Goal: Navigation & Orientation: Find specific page/section

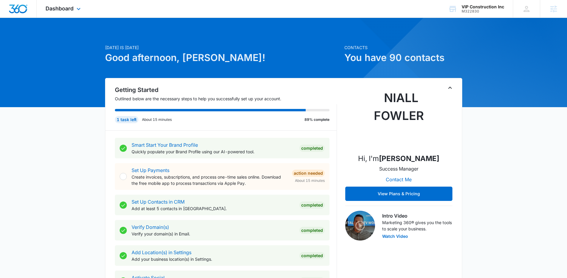
click at [82, 4] on div "Dashboard Apps Reputation Websites Forms CRM Email Social Payments POS Content …" at bounding box center [64, 9] width 55 height 18
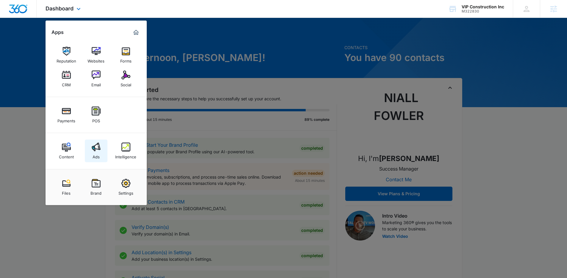
click at [94, 156] on div "Ads" at bounding box center [96, 156] width 7 height 8
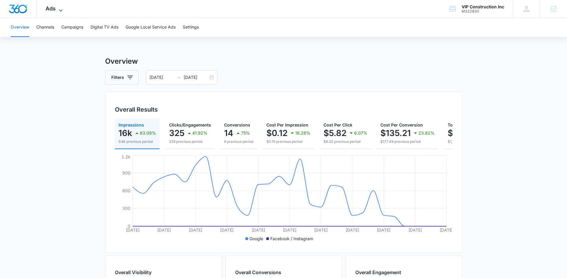
click at [54, 6] on span "Ads" at bounding box center [51, 8] width 10 height 6
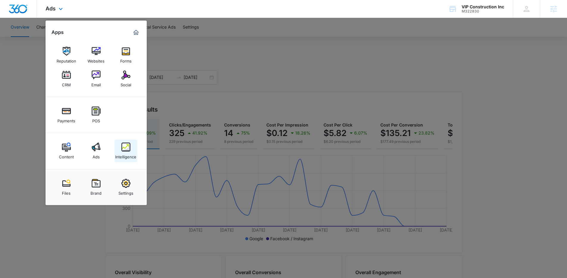
click at [120, 150] on link "Intelligence" at bounding box center [126, 151] width 23 height 23
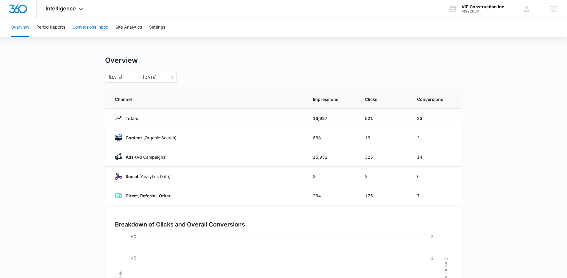
click at [93, 27] on button "Conversions Inbox" at bounding box center [90, 27] width 36 height 19
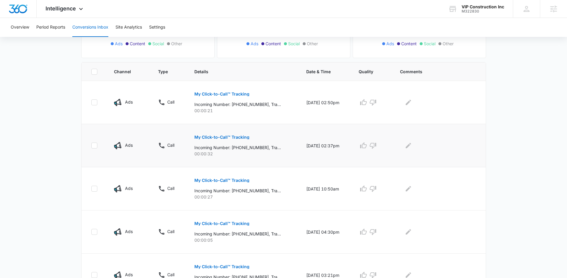
scroll to position [100, 0]
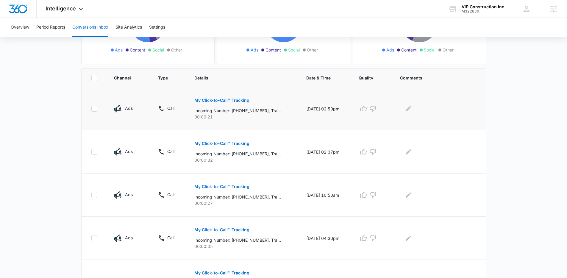
click at [221, 97] on button "My Click-to-Call™ Tracking" at bounding box center [221, 100] width 55 height 14
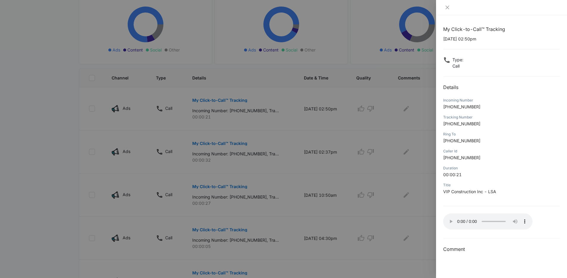
click at [342, 160] on div at bounding box center [283, 139] width 567 height 278
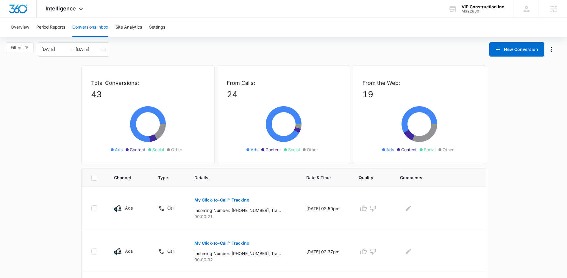
scroll to position [0, 0]
click at [419, 52] on div "Filters 09/10/2025 10/10/2025 New Conversion" at bounding box center [283, 50] width 567 height 14
click at [408, 46] on div "Filters 09/10/2025 10/10/2025 New Conversion" at bounding box center [283, 50] width 567 height 14
click at [399, 49] on div "Filters 09/10/2025 10/10/2025 New Conversion" at bounding box center [283, 50] width 567 height 14
click at [213, 26] on div "Overview Period Reports Conversions Inbox Site Analytics Settings" at bounding box center [283, 27] width 553 height 19
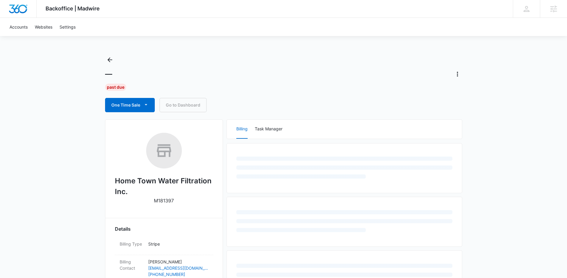
click at [243, 77] on div "—" at bounding box center [283, 74] width 357 height 10
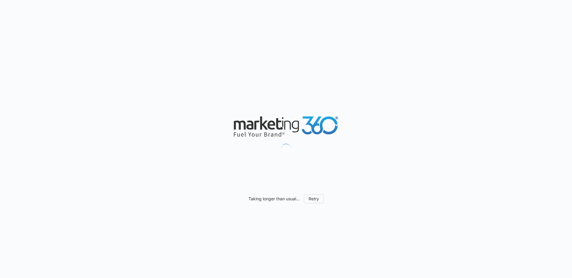
click at [65, 133] on div "Taking longer than usual... Retry" at bounding box center [286, 139] width 572 height 278
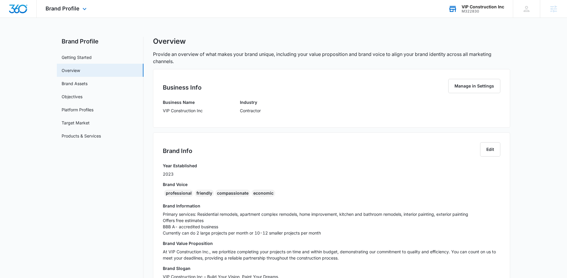
click at [481, 9] on div "M322830" at bounding box center [483, 11] width 43 height 4
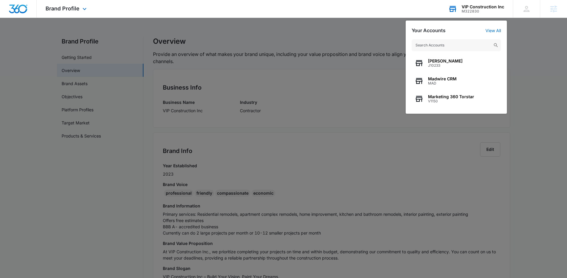
click at [449, 47] on input "text" at bounding box center [456, 45] width 89 height 12
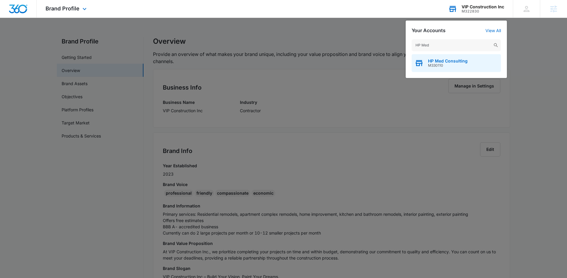
type input "HP Med"
click at [444, 60] on span "HP Med Consulting" at bounding box center [448, 61] width 40 height 5
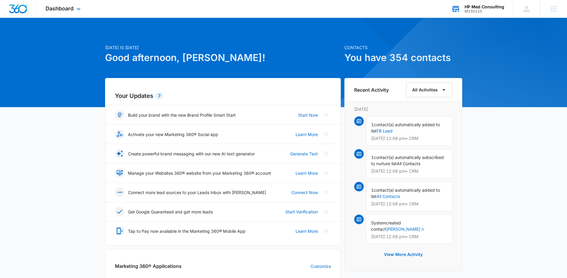
click at [66, 19] on div at bounding box center [283, 62] width 567 height 89
click at [70, 15] on div "Dashboard Apps Reputation Websites Forms CRM Email Social Payments POS Content …" at bounding box center [64, 9] width 55 height 18
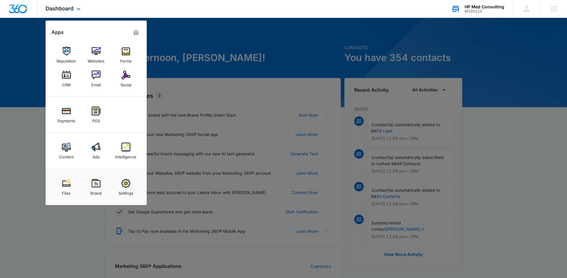
click at [122, 112] on div "Payments POS" at bounding box center [96, 115] width 101 height 36
click at [247, 73] on div at bounding box center [283, 139] width 567 height 278
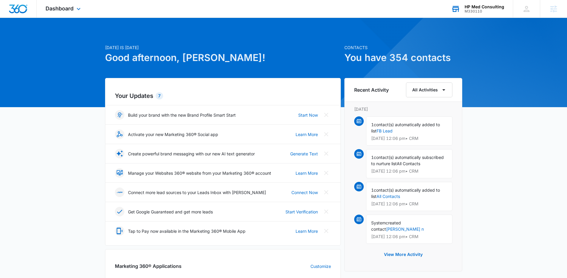
click at [71, 15] on div "Dashboard Apps Reputation Websites Forms CRM Email Social Payments POS Content …" at bounding box center [64, 9] width 55 height 18
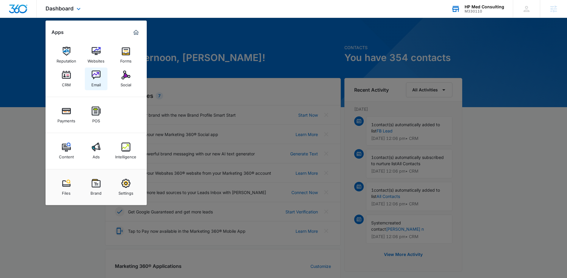
click at [94, 77] on img at bounding box center [96, 75] width 9 height 9
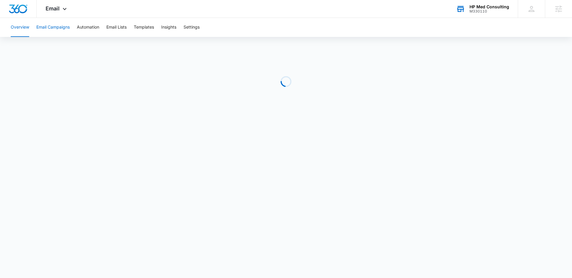
click at [65, 32] on button "Email Campaigns" at bounding box center [52, 27] width 33 height 19
click at [65, 26] on button "Email Campaigns" at bounding box center [52, 27] width 33 height 19
click at [25, 30] on button "Overview" at bounding box center [20, 27] width 18 height 19
click at [95, 39] on div "Overview Email Campaigns Automation Email Lists Templates Insights Settings" at bounding box center [286, 141] width 572 height 247
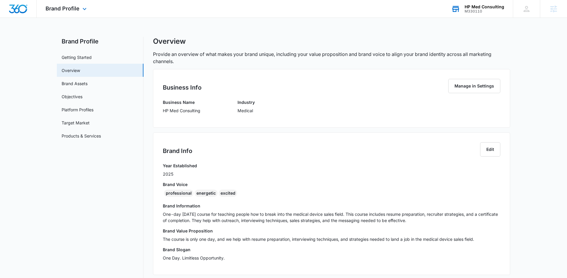
click at [485, 13] on div "M330110" at bounding box center [485, 11] width 40 height 4
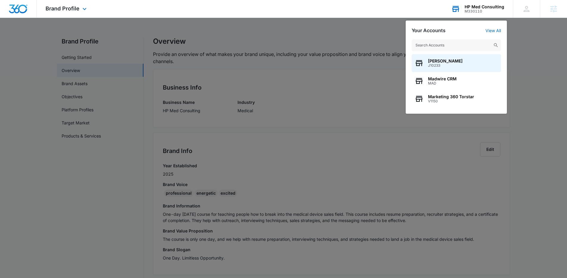
click at [444, 49] on input "text" at bounding box center [456, 45] width 89 height 12
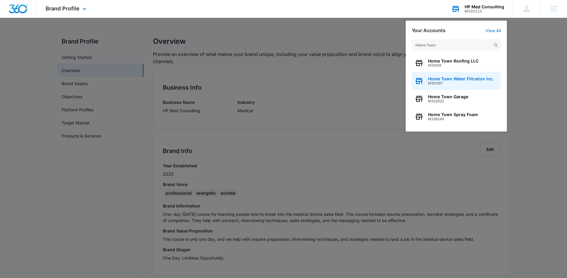
type input "Home Town"
click at [442, 79] on span "Home Town Water Filtration Inc." at bounding box center [461, 79] width 66 height 5
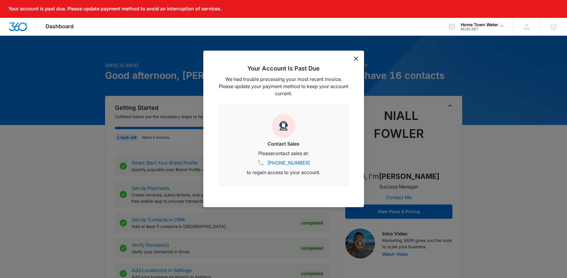
click at [351, 61] on div "Your Account Is Past Due We had trouble processing your most recent invoice. Pl…" at bounding box center [283, 129] width 161 height 157
click at [358, 59] on div "Your Account Is Past Due We had trouble processing your most recent invoice. Pl…" at bounding box center [283, 129] width 161 height 157
click at [357, 59] on icon "dismiss this dialog" at bounding box center [356, 59] width 4 height 4
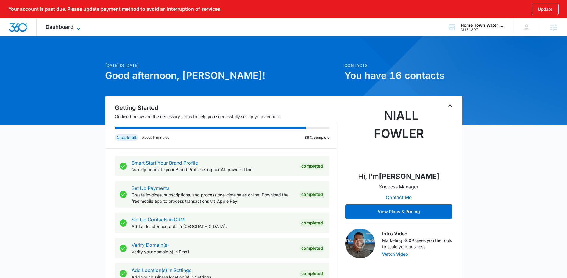
click at [56, 29] on span "Dashboard" at bounding box center [60, 27] width 28 height 6
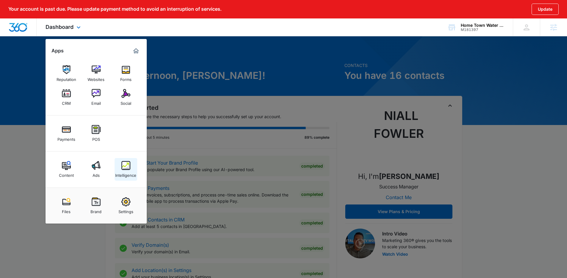
click at [117, 170] on div "Intelligence" at bounding box center [125, 174] width 21 height 8
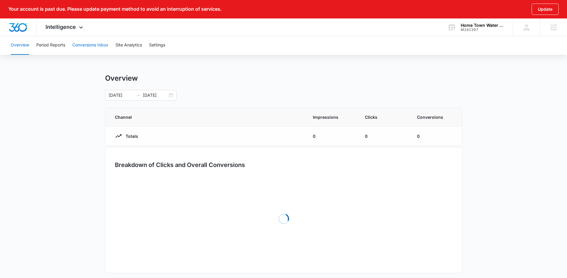
click at [91, 48] on button "Conversions Inbox" at bounding box center [90, 45] width 36 height 19
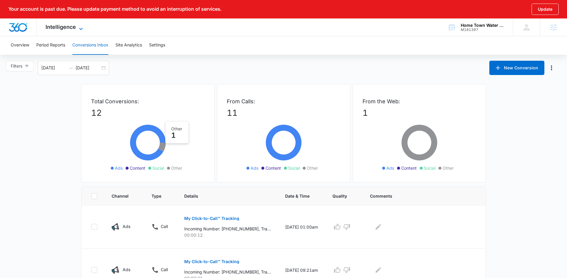
click at [70, 27] on span "Intelligence" at bounding box center [61, 27] width 30 height 6
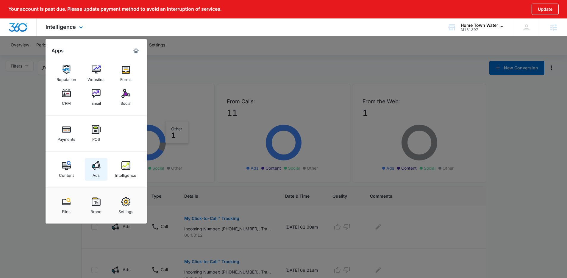
click at [97, 164] on img at bounding box center [96, 165] width 9 height 9
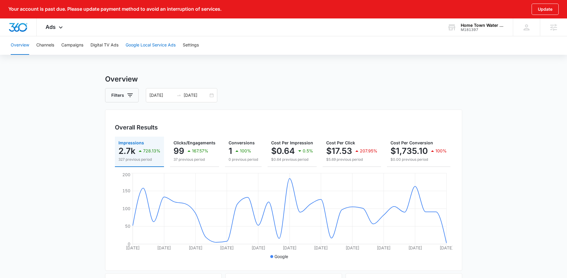
click at [141, 45] on button "Google Local Service Ads" at bounding box center [151, 45] width 50 height 19
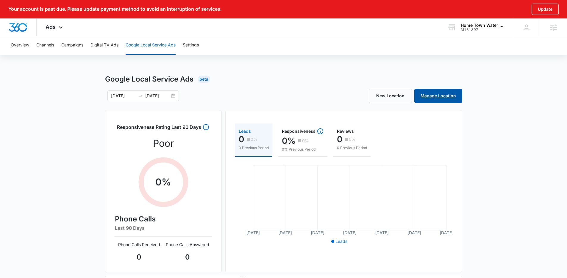
click at [436, 99] on link "Manage Location" at bounding box center [439, 96] width 48 height 14
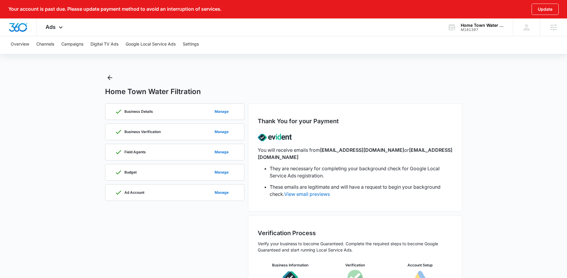
scroll to position [1, 0]
click at [108, 77] on icon "Back" at bounding box center [110, 77] width 5 height 5
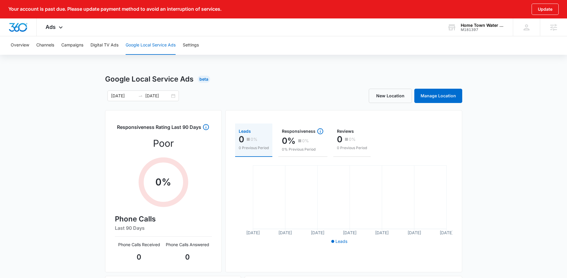
click at [250, 79] on div "Google Local Service Ads Beta" at bounding box center [283, 79] width 357 height 11
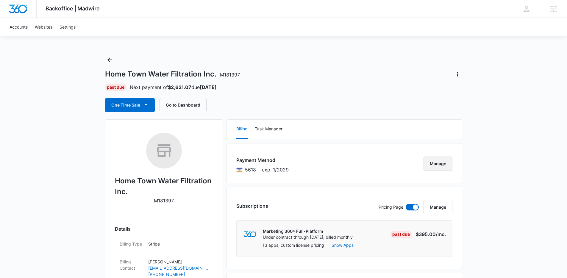
click at [436, 163] on button "Manage" at bounding box center [438, 164] width 29 height 14
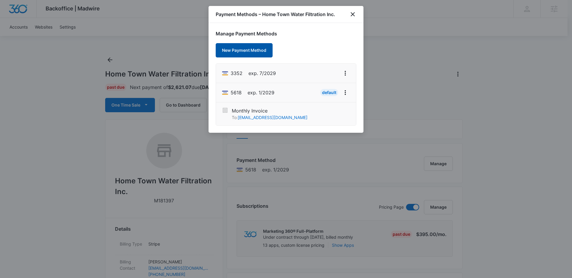
click at [252, 51] on button "New Payment Method" at bounding box center [244, 50] width 57 height 14
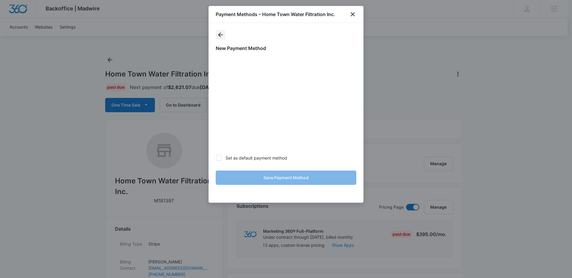
click at [222, 33] on icon "actions.back" at bounding box center [220, 34] width 7 height 7
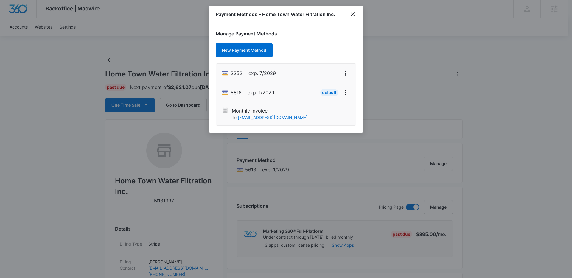
click at [322, 41] on div "Manage Payment Methods New Payment Method 3352 exp. 7/2029 5618 exp. 1/2029 Def…" at bounding box center [285, 78] width 155 height 110
click at [282, 69] on li "3352 exp. 7/2029" at bounding box center [286, 73] width 140 height 19
drag, startPoint x: 231, startPoint y: 92, endPoint x: 281, endPoint y: 92, distance: 50.3
click at [281, 92] on li "5618 exp. 1/2029 Default" at bounding box center [286, 92] width 140 height 19
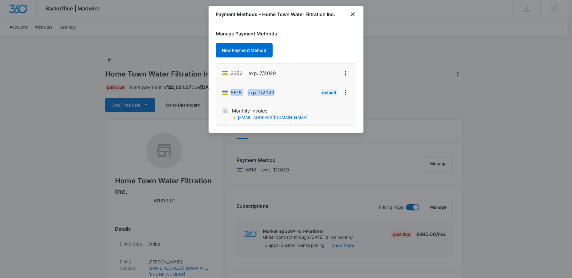
drag, startPoint x: 281, startPoint y: 92, endPoint x: 226, endPoint y: 88, distance: 55.5
click at [226, 88] on li "5618 exp. 1/2029 Default" at bounding box center [286, 92] width 140 height 19
click at [226, 88] on div "5618 exp. 1/2029" at bounding box center [248, 93] width 52 height 10
drag, startPoint x: 226, startPoint y: 88, endPoint x: 291, endPoint y: 96, distance: 65.1
click at [291, 96] on li "5618 exp. 1/2029 Default" at bounding box center [286, 92] width 140 height 19
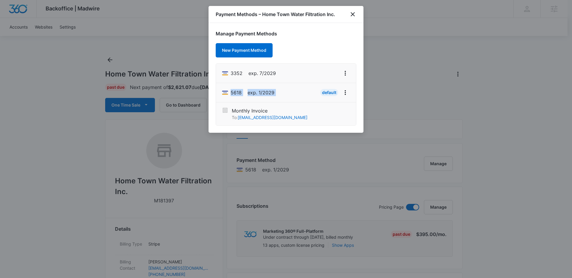
click at [291, 96] on li "5618 exp. 1/2029 Default" at bounding box center [286, 92] width 140 height 19
drag, startPoint x: 290, startPoint y: 96, endPoint x: 211, endPoint y: 84, distance: 79.5
click at [211, 84] on div "Manage Payment Methods New Payment Method 3352 exp. 7/2029 5618 exp. 1/2029 Def…" at bounding box center [285, 78] width 155 height 110
click at [350, 15] on icon "close" at bounding box center [352, 14] width 7 height 7
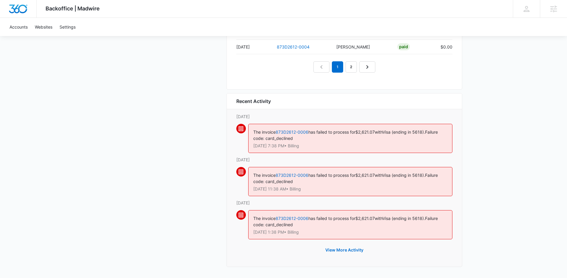
scroll to position [654, 0]
drag, startPoint x: 314, startPoint y: 149, endPoint x: 245, endPoint y: 133, distance: 71.2
click at [245, 133] on div "The invoice 873D2612-0006 has failed to process for $2,621.07 with Visa (ending…" at bounding box center [344, 140] width 216 height 33
drag, startPoint x: 334, startPoint y: 145, endPoint x: 254, endPoint y: 133, distance: 81.6
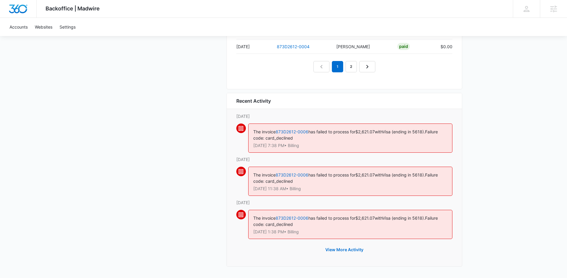
click at [254, 133] on div "The invoice 873D2612-0006 has failed to process for $2,621.07 with Visa (ending…" at bounding box center [350, 138] width 204 height 29
click at [254, 133] on span "The invoice" at bounding box center [264, 131] width 22 height 5
drag, startPoint x: 252, startPoint y: 132, endPoint x: 321, endPoint y: 145, distance: 70.3
click at [321, 145] on div "The invoice 873D2612-0006 has failed to process for $2,621.07 with Visa (ending…" at bounding box center [350, 138] width 204 height 29
click at [321, 145] on p "Oct 9 at 7:38 PM • Billing" at bounding box center [350, 146] width 194 height 4
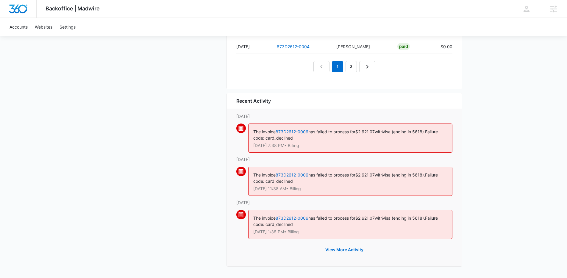
drag, startPoint x: 316, startPoint y: 146, endPoint x: 251, endPoint y: 132, distance: 66.1
click at [251, 132] on div "The invoice 873D2612-0006 has failed to process for $2,621.07 with Visa (ending…" at bounding box center [350, 138] width 204 height 29
click at [338, 249] on button "View More Activity" at bounding box center [345, 250] width 50 height 14
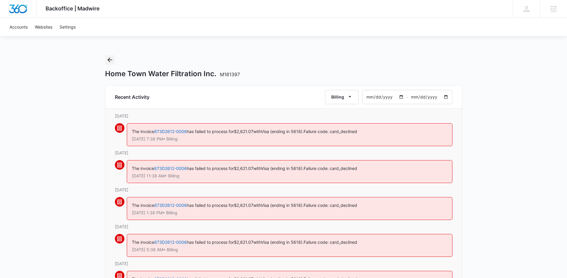
click at [110, 61] on icon "Back" at bounding box center [109, 59] width 7 height 7
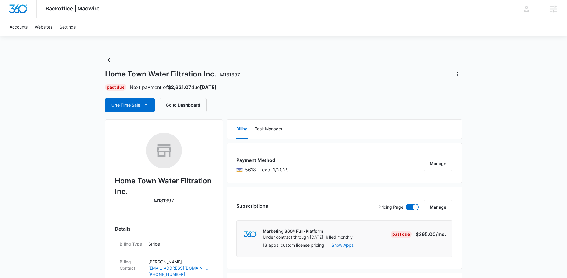
click at [254, 59] on div "Home Town Water Filtration Inc. M181397 Past Due Next payment of $2,621.07 due …" at bounding box center [283, 83] width 357 height 57
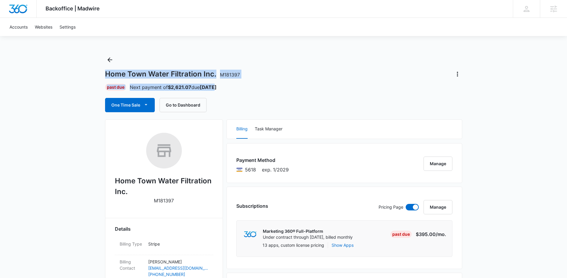
drag, startPoint x: 229, startPoint y: 86, endPoint x: 75, endPoint y: 66, distance: 156.0
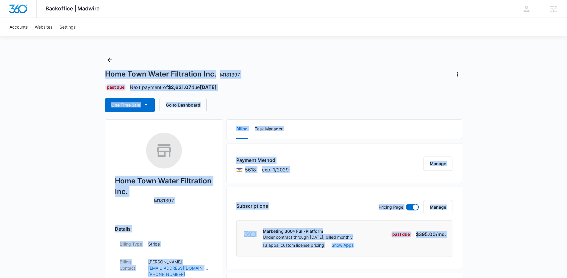
drag, startPoint x: 71, startPoint y: 61, endPoint x: 496, endPoint y: 250, distance: 465.6
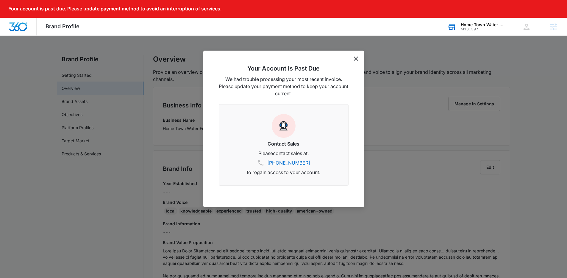
click at [466, 21] on div "Home Town Water Filtration Inc. M181397 Your Accounts View All" at bounding box center [476, 27] width 74 height 18
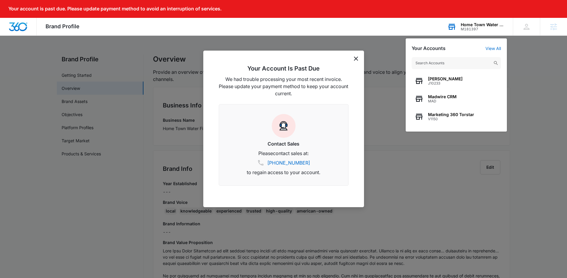
click at [455, 61] on input "text" at bounding box center [456, 63] width 89 height 12
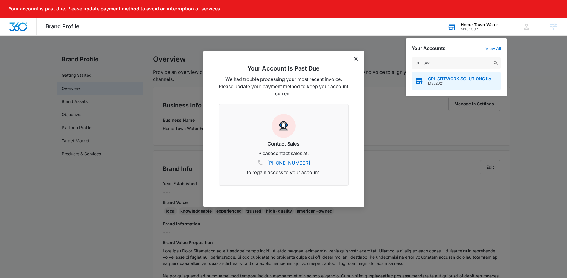
type input "CPL Site"
click at [454, 79] on span "CPL SITEWORK SOLUTIONS llc" at bounding box center [459, 79] width 63 height 5
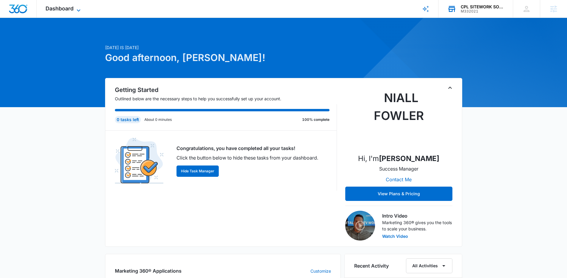
click at [76, 12] on icon at bounding box center [78, 10] width 7 height 7
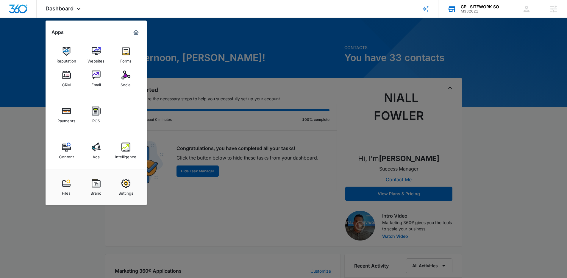
click at [204, 48] on div at bounding box center [283, 139] width 567 height 278
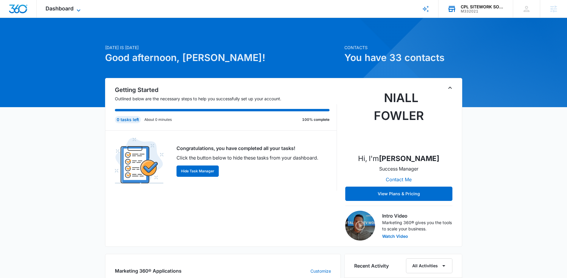
click at [49, 5] on span "Dashboard" at bounding box center [60, 8] width 28 height 6
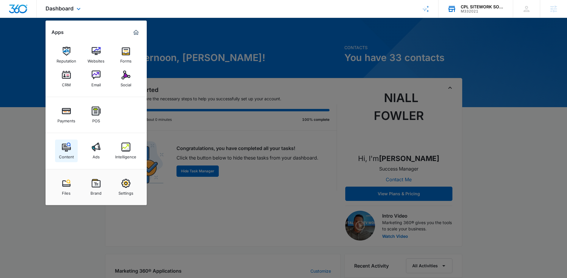
click at [74, 151] on link "Content" at bounding box center [66, 151] width 23 height 23
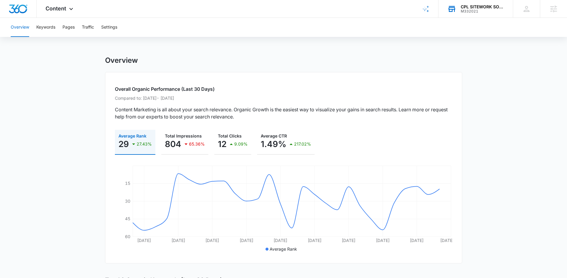
click at [58, 26] on div "Overview Keywords Pages Traffic Settings" at bounding box center [283, 27] width 553 height 19
click at [27, 23] on button "Overview" at bounding box center [20, 27] width 18 height 19
click at [41, 23] on button "Keywords" at bounding box center [45, 27] width 19 height 19
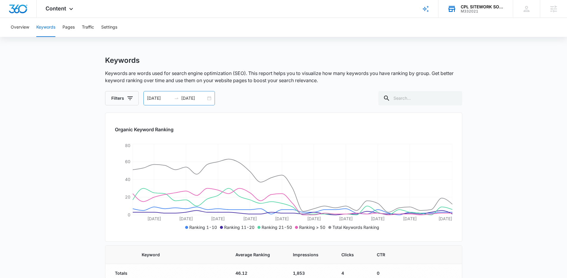
click at [209, 100] on div "08/28/2025 09/27/2025" at bounding box center [179, 98] width 71 height 14
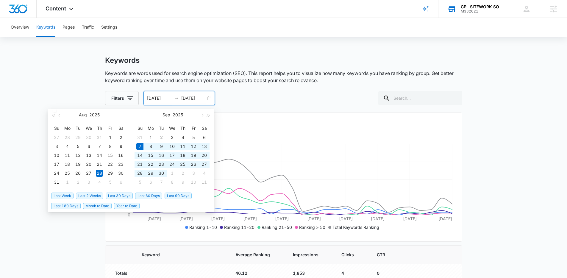
click at [124, 196] on span "Last 30 Days" at bounding box center [119, 196] width 27 height 7
type input "09/07/2025"
type input "10/07/2025"
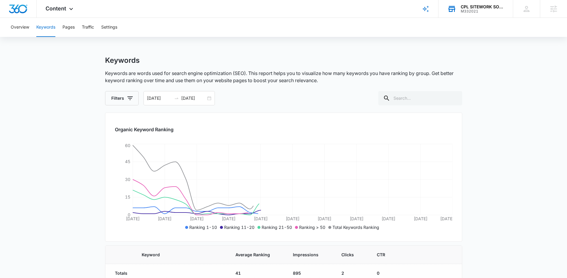
click at [258, 101] on div "Filters 09/07/2025 10/07/2025 Sep 2025 Su Mo Tu We Th Fr Sa 31 1 2 3 4 5 6 7 8 …" at bounding box center [283, 98] width 357 height 14
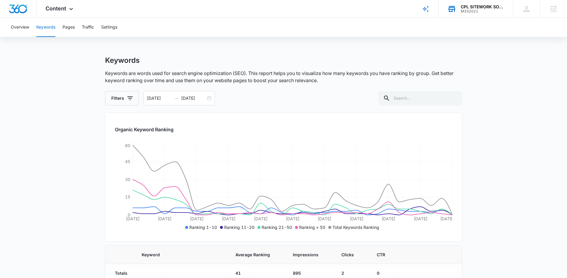
scroll to position [120, 0]
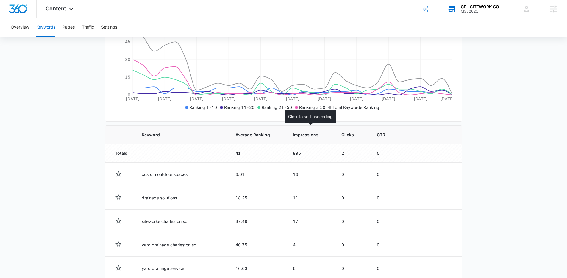
click at [309, 134] on span "Impressions" at bounding box center [306, 135] width 26 height 6
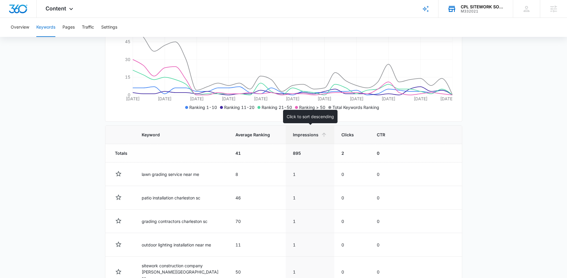
click at [303, 135] on span "Impressions" at bounding box center [306, 135] width 26 height 6
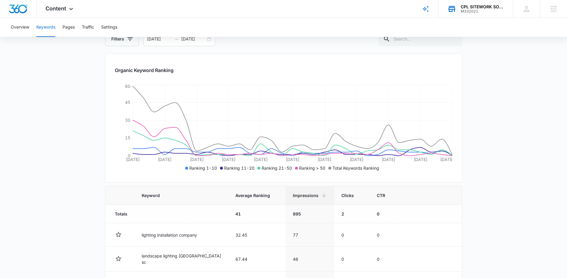
scroll to position [0, 0]
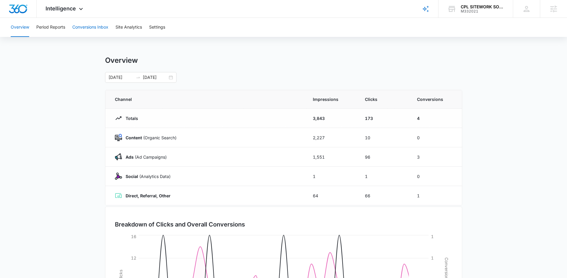
click at [88, 31] on button "Conversions Inbox" at bounding box center [90, 27] width 36 height 19
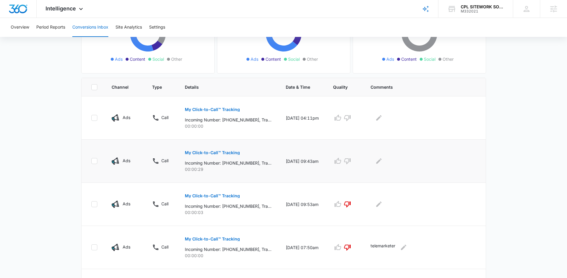
scroll to position [87, 0]
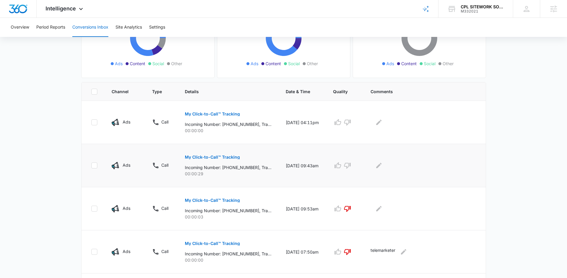
click at [212, 160] on button "My Click-to-Call™ Tracking" at bounding box center [212, 157] width 55 height 14
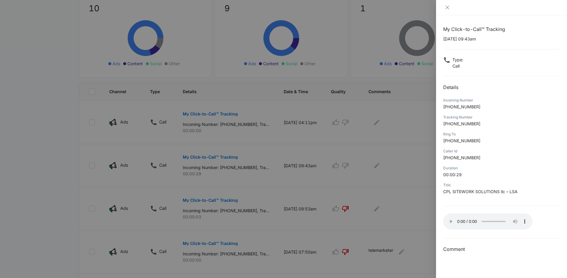
click at [496, 177] on p "00:00:29" at bounding box center [501, 175] width 117 height 6
drag, startPoint x: 443, startPoint y: 192, endPoint x: 524, endPoint y: 192, distance: 81.6
click at [524, 192] on div "My Click-to-Call™ Tracking 10/06/2025 at 09:43am Type : Call Details Incoming N…" at bounding box center [501, 146] width 131 height 263
click at [524, 192] on p "CPL SITEWORK SOLUTIONS llc – LSA" at bounding box center [501, 192] width 117 height 6
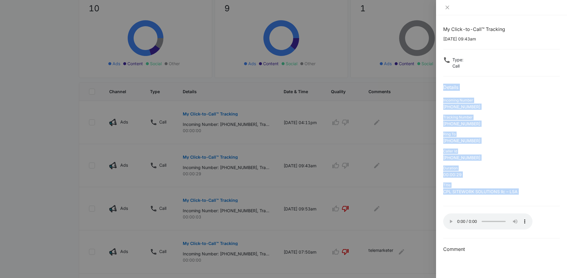
drag, startPoint x: 524, startPoint y: 192, endPoint x: 443, endPoint y: 84, distance: 134.9
click at [443, 84] on div "My Click-to-Call™ Tracking 10/06/2025 at 09:43am Type : Call Details Incoming N…" at bounding box center [501, 140] width 117 height 228
click at [443, 84] on h2 "Details" at bounding box center [501, 87] width 117 height 7
drag, startPoint x: 443, startPoint y: 84, endPoint x: 531, endPoint y: 194, distance: 140.8
click at [531, 194] on div "My Click-to-Call™ Tracking 10/06/2025 at 09:43am Type : Call Details Incoming N…" at bounding box center [501, 140] width 117 height 228
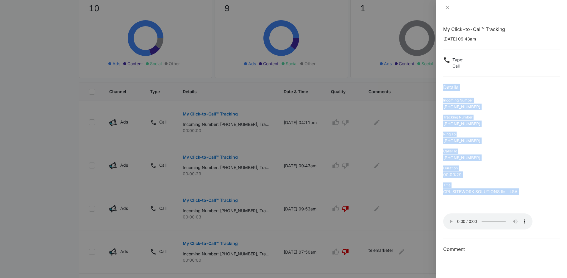
click at [531, 194] on p "CPL SITEWORK SOLUTIONS llc – LSA" at bounding box center [501, 192] width 117 height 6
drag, startPoint x: 531, startPoint y: 194, endPoint x: 443, endPoint y: 15, distance: 199.0
click at [443, 15] on div "My Click-to-Call™ Tracking 10/06/2025 at 09:43am Type : Call Details Incoming N…" at bounding box center [501, 146] width 131 height 263
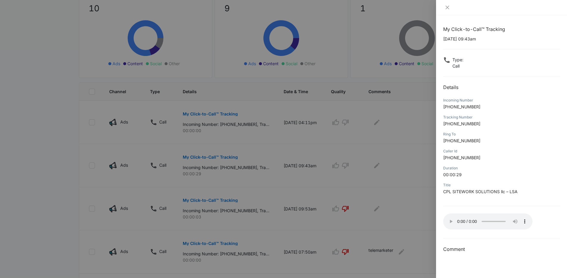
click at [352, 209] on div at bounding box center [283, 139] width 567 height 278
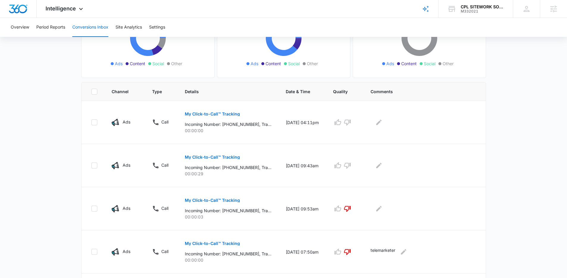
scroll to position [0, 0]
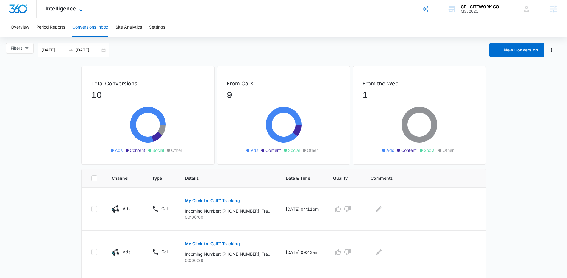
click at [83, 9] on icon at bounding box center [80, 10] width 7 height 7
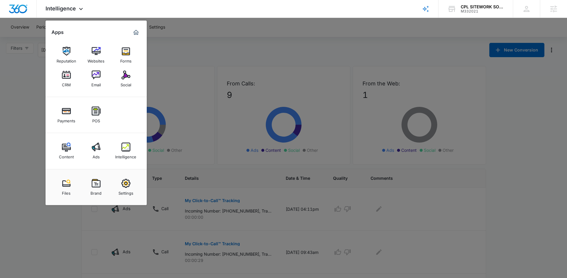
click at [194, 71] on div at bounding box center [283, 139] width 567 height 278
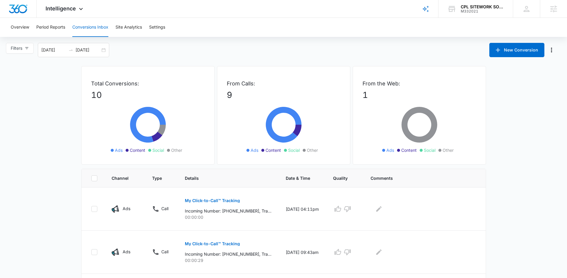
click at [200, 13] on div "Intelligence Apps Reputation Websites Forms CRM Email Social Payments POS Conte…" at bounding box center [283, 9] width 567 height 18
click at [77, 5] on div "Intelligence Apps Reputation Websites Forms CRM Email Social Payments POS Conte…" at bounding box center [65, 9] width 57 height 18
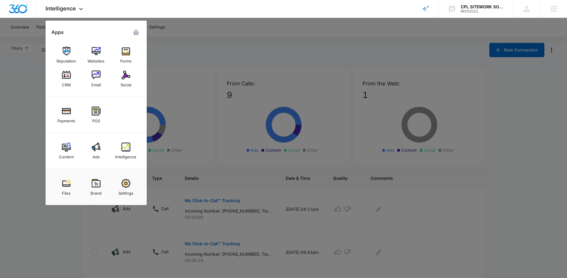
click at [211, 64] on div at bounding box center [283, 139] width 567 height 278
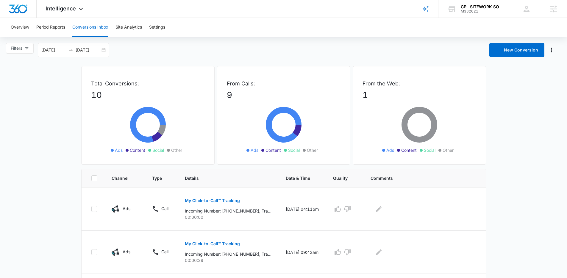
click at [156, 48] on div "Filters 09/10/2025 10/10/2025 New Conversion" at bounding box center [283, 50] width 567 height 14
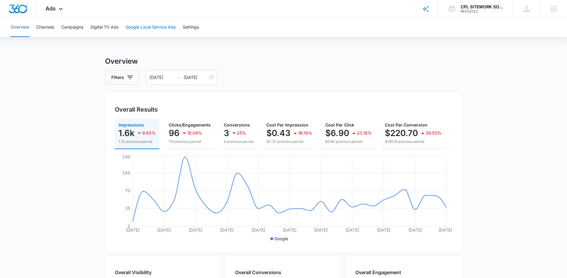
click at [161, 27] on button "Google Local Service Ads" at bounding box center [151, 27] width 50 height 19
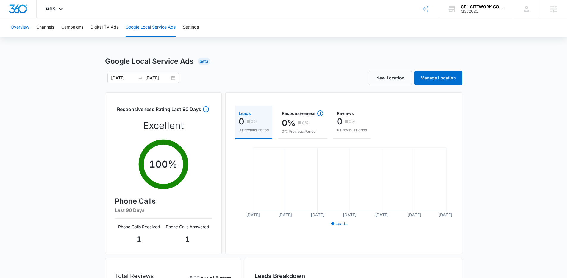
click at [24, 27] on button "Overview" at bounding box center [20, 27] width 18 height 19
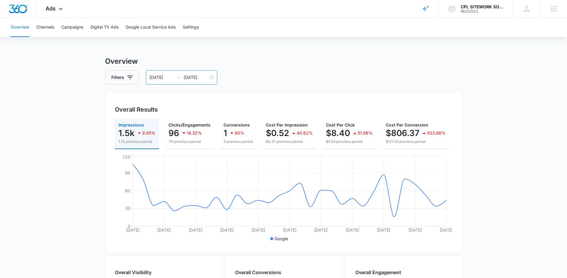
click at [209, 75] on div "[DATE] [DATE]" at bounding box center [181, 77] width 71 height 14
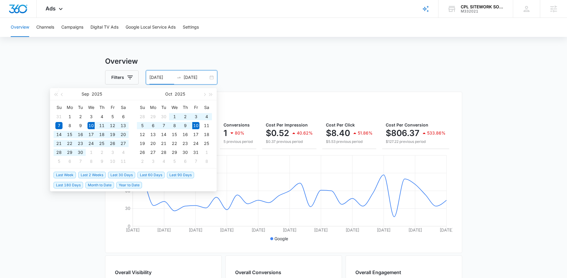
click at [116, 177] on span "Last 30 Days" at bounding box center [121, 175] width 27 height 7
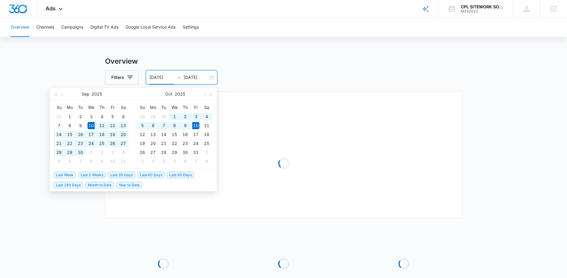
type input "[DATE]"
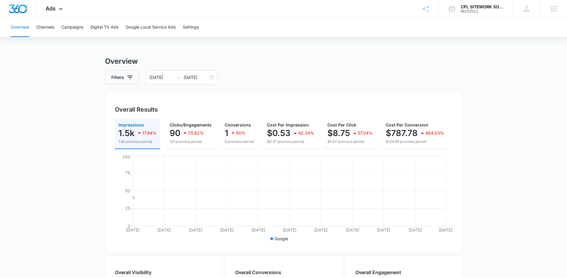
click at [256, 94] on div "Overall Results Impressions 1.5k 17.94% 1.8k previous period Clicks/Engagements…" at bounding box center [283, 172] width 357 height 161
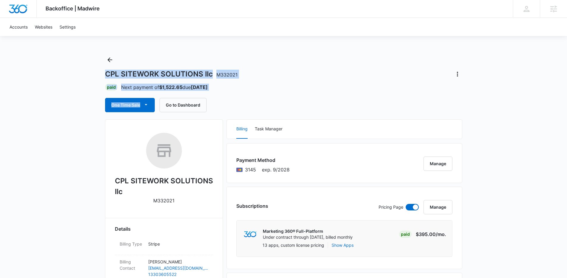
drag, startPoint x: 105, startPoint y: 72, endPoint x: 233, endPoint y: 93, distance: 129.4
click at [233, 93] on div "CPL SITEWORK SOLUTIONS llc M332021 Paid Next payment of $1,522.65 due Nov 5 One…" at bounding box center [283, 83] width 357 height 57
drag, startPoint x: 206, startPoint y: 113, endPoint x: 63, endPoint y: 66, distance: 150.2
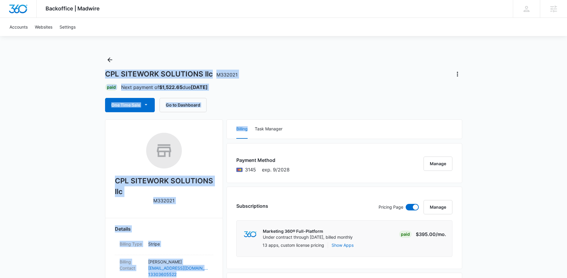
drag, startPoint x: 63, startPoint y: 66, endPoint x: 237, endPoint y: 116, distance: 181.4
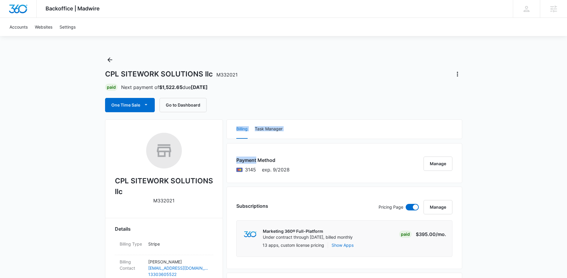
drag, startPoint x: 237, startPoint y: 116, endPoint x: 294, endPoint y: 147, distance: 64.1
click at [294, 147] on div "Payment Method 3145 exp. 9/2028 Manage" at bounding box center [345, 163] width 236 height 40
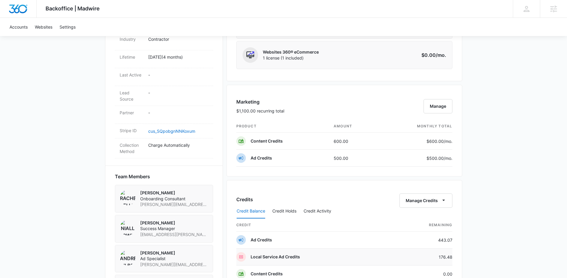
scroll to position [292, 0]
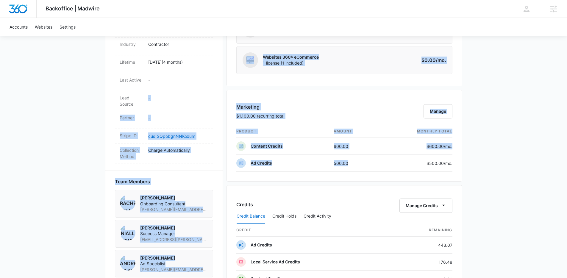
drag, startPoint x: 354, startPoint y: 162, endPoint x: 221, endPoint y: 92, distance: 149.6
click at [221, 92] on div "CPL SITEWORK SOLUTIONS llc M332021 Details Billing Type Stripe Billing Contact …" at bounding box center [283, 165] width 357 height 676
click at [221, 92] on div "CPL SITEWORK SOLUTIONS llc M332021 Details Billing Type Stripe Billing Contact …" at bounding box center [164, 72] width 118 height 490
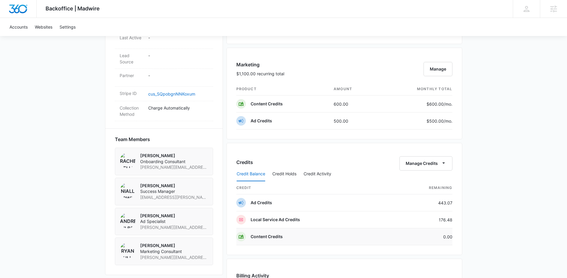
scroll to position [334, 0]
click at [321, 174] on button "Credit Activity" at bounding box center [318, 175] width 28 height 14
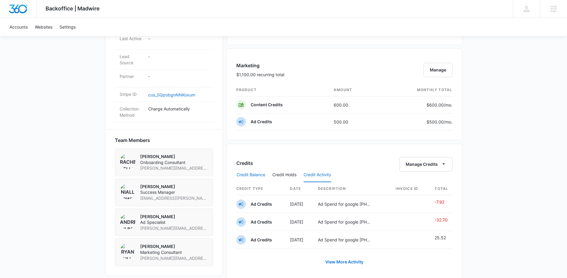
click at [241, 175] on button "Credit Balance" at bounding box center [251, 175] width 29 height 14
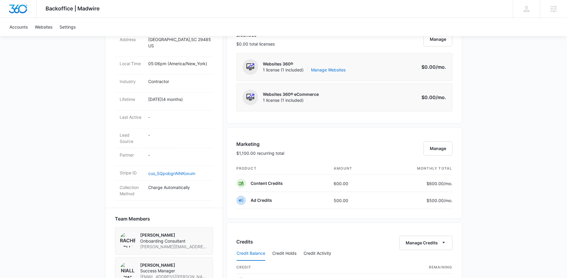
scroll to position [359, 0]
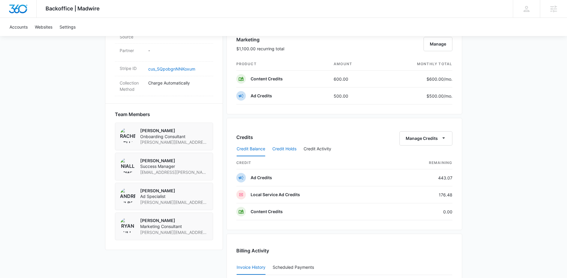
click at [291, 146] on button "Credit Holds" at bounding box center [285, 149] width 24 height 14
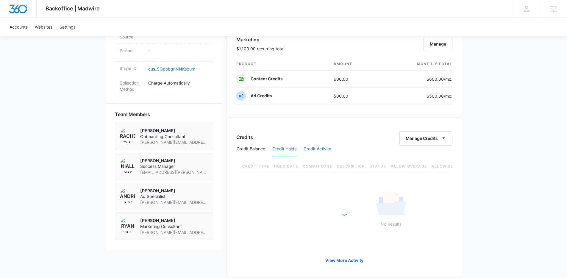
click at [327, 147] on button "Credit Activity" at bounding box center [318, 149] width 28 height 14
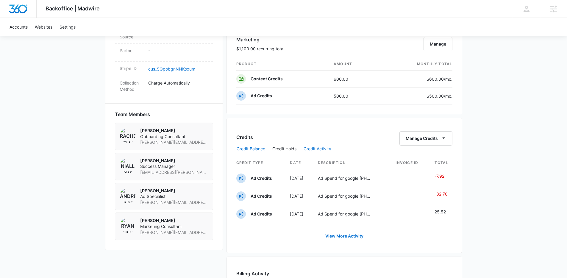
click at [249, 144] on button "Credit Balance" at bounding box center [251, 149] width 29 height 14
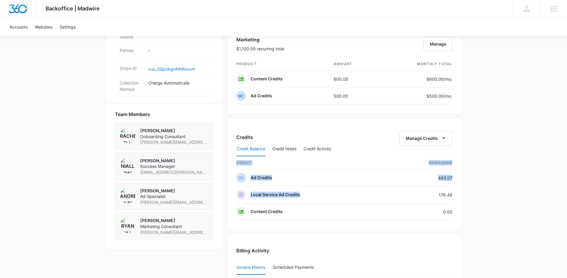
drag, startPoint x: 433, startPoint y: 194, endPoint x: 480, endPoint y: 201, distance: 47.2
click at [480, 201] on div "Backoffice | Madwire Apps Settings NF Niall Fowler niall.fowler@madwire.com My …" at bounding box center [283, 42] width 567 height 803
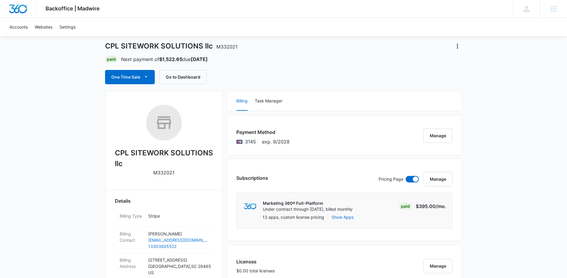
scroll to position [0, 0]
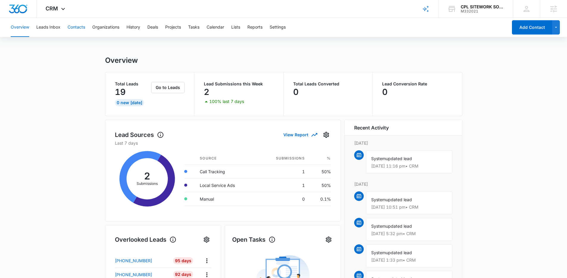
click at [71, 22] on button "Contacts" at bounding box center [77, 27] width 18 height 19
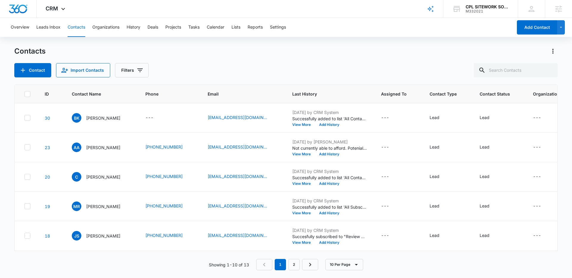
click at [137, 50] on div "Contacts" at bounding box center [285, 51] width 543 height 10
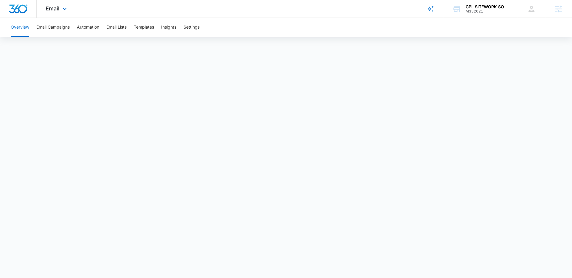
click at [143, 4] on div "Email Apps Reputation Websites Forms CRM Email Social Payments POS Content Ads …" at bounding box center [286, 9] width 572 height 18
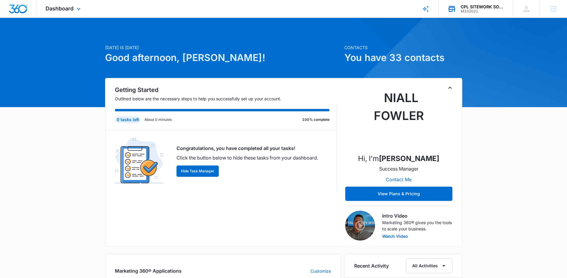
click at [474, 6] on div "CPL SITEWORK SOLUTIONS llc" at bounding box center [482, 6] width 43 height 5
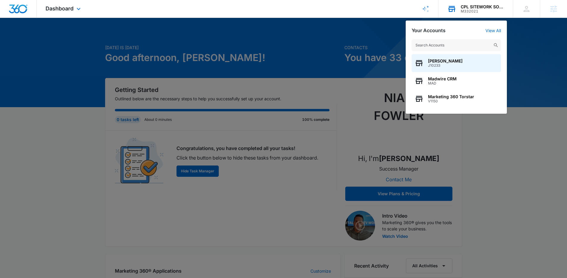
click at [441, 45] on input "text" at bounding box center [456, 45] width 89 height 12
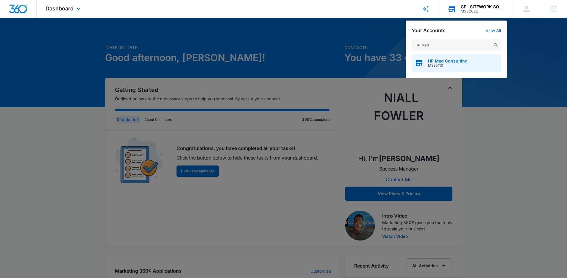
type input "HP Med"
click at [434, 58] on div "HP Med Consulting M330110" at bounding box center [456, 63] width 89 height 18
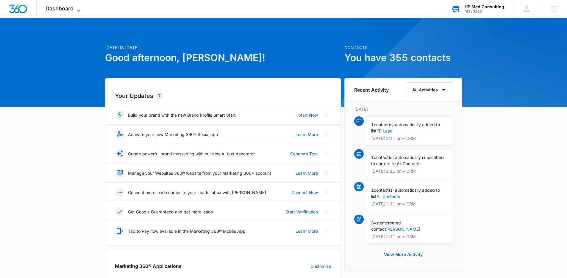
click at [69, 6] on span "Dashboard" at bounding box center [60, 8] width 28 height 6
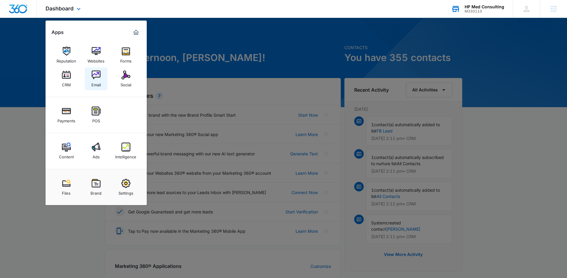
click at [95, 80] on div "Email" at bounding box center [96, 84] width 10 height 8
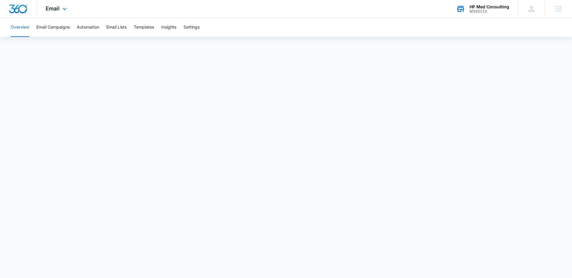
click at [390, 1] on div "Email Apps Reputation Websites Forms CRM Email Social Payments POS Content Ads …" at bounding box center [286, 9] width 572 height 18
click at [374, 12] on div "Email Apps Reputation Websites Forms CRM Email Social Payments POS Content Ads …" at bounding box center [286, 9] width 572 height 18
click at [348, 27] on div "Overview Email Campaigns Automation Email Lists Templates Insights Settings" at bounding box center [286, 27] width 558 height 19
click at [101, 11] on div "Email Apps Reputation Websites Forms CRM Email Social Payments POS Content Ads …" at bounding box center [286, 9] width 572 height 18
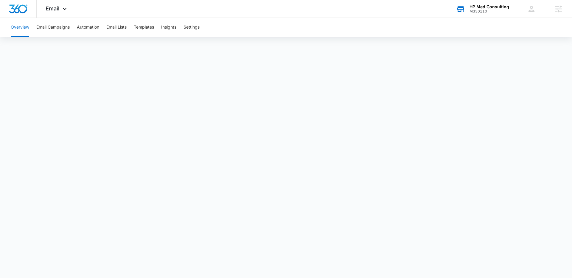
click at [421, 25] on div "Overview Email Campaigns Automation Email Lists Templates Insights Settings" at bounding box center [286, 27] width 558 height 19
click at [439, 12] on div "Email Apps Reputation Websites Forms CRM Email Social Payments POS Content Ads …" at bounding box center [286, 9] width 572 height 18
click at [384, 4] on div "Email Apps Reputation Websites Forms CRM Email Social Payments POS Content Ads …" at bounding box center [286, 9] width 572 height 18
click at [60, 10] on div "Email Apps Reputation Websites Forms CRM Email Social Payments POS Content Ads …" at bounding box center [57, 9] width 41 height 18
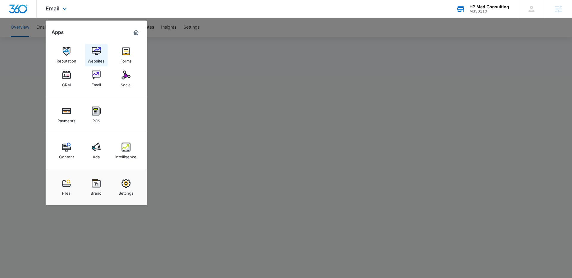
click at [92, 51] on img at bounding box center [96, 51] width 9 height 9
